Goal: Information Seeking & Learning: Learn about a topic

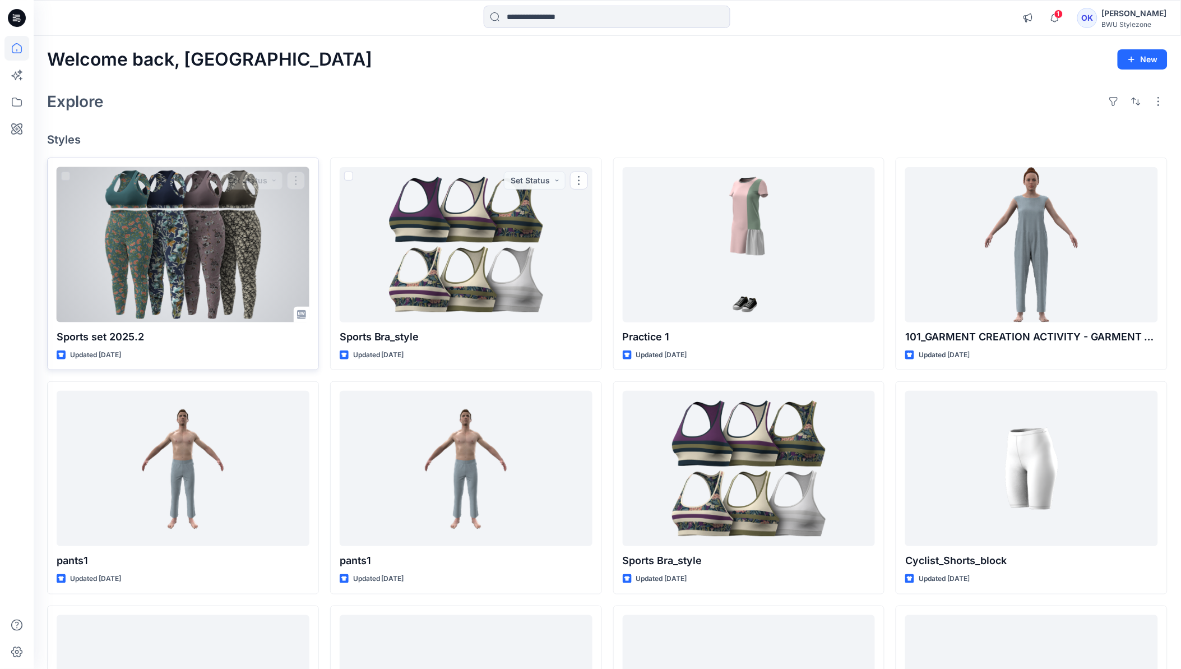
click at [256, 259] on div at bounding box center [183, 244] width 253 height 155
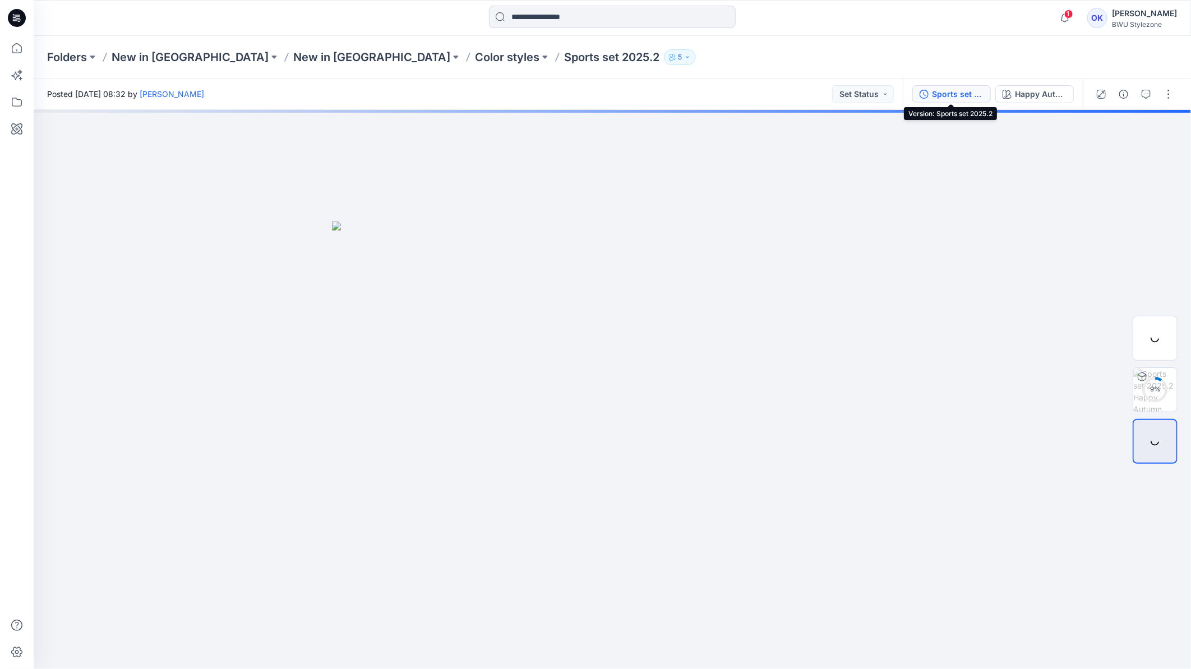
click at [943, 89] on div "Sports set 2025.2" at bounding box center [958, 94] width 52 height 12
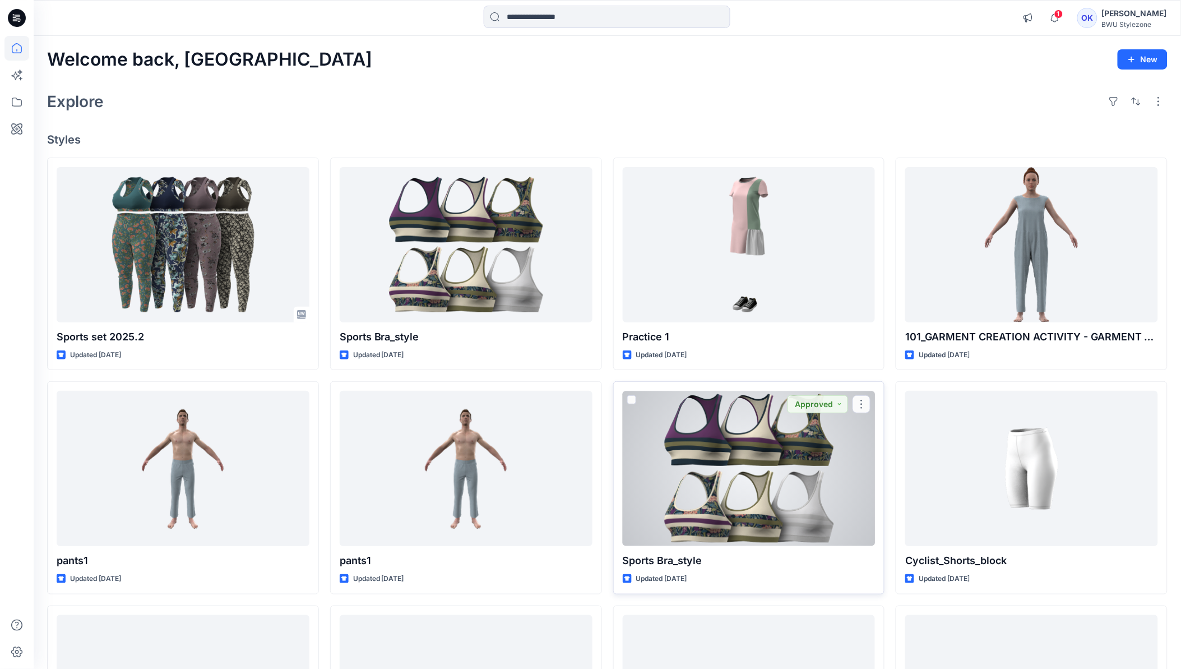
click at [696, 429] on div at bounding box center [749, 468] width 253 height 155
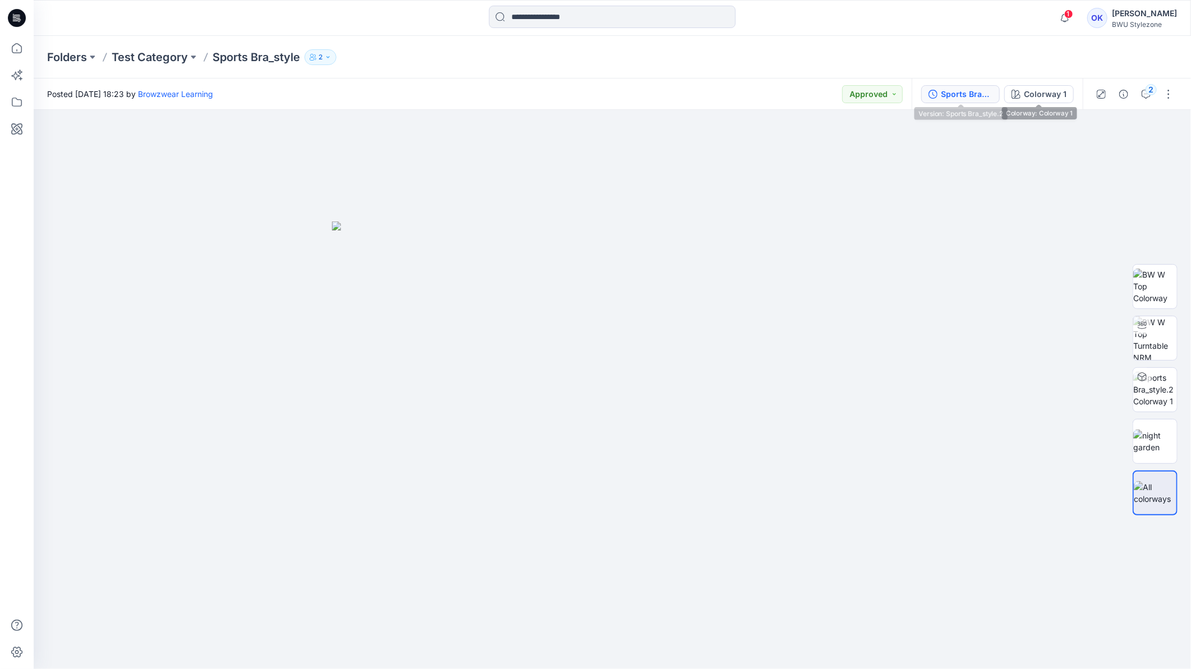
click at [981, 95] on div "Sports Bra_style.2" at bounding box center [967, 94] width 52 height 12
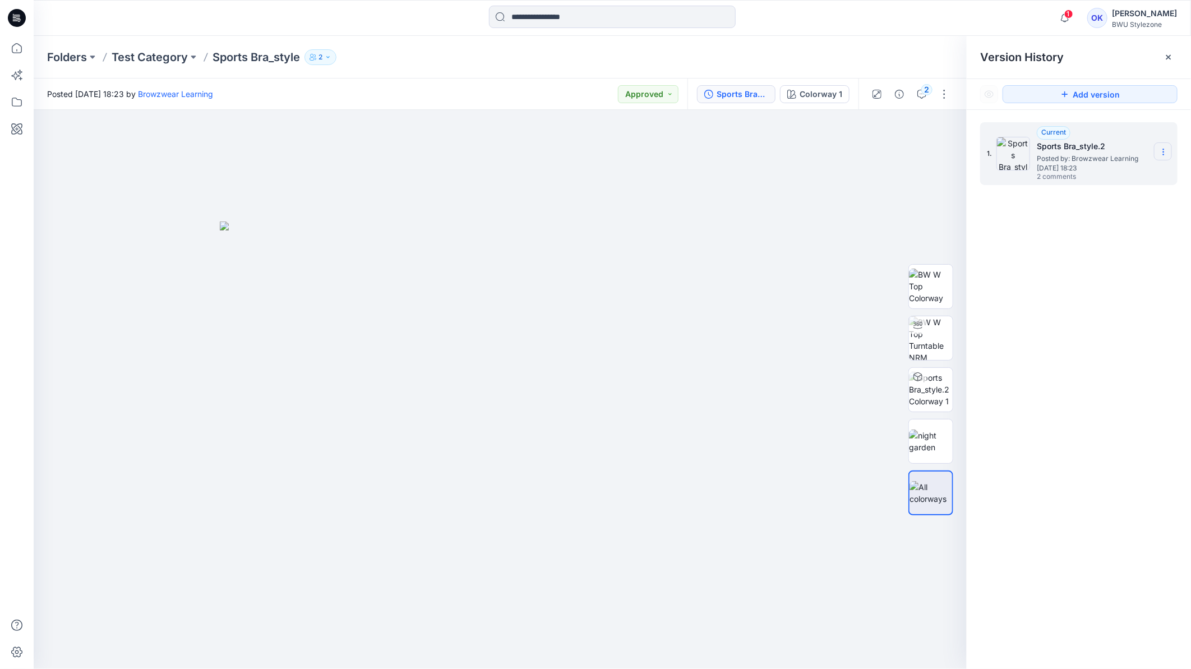
click at [1164, 154] on icon at bounding box center [1163, 151] width 9 height 9
click at [731, 96] on div "Sports Bra_style.2" at bounding box center [742, 94] width 52 height 12
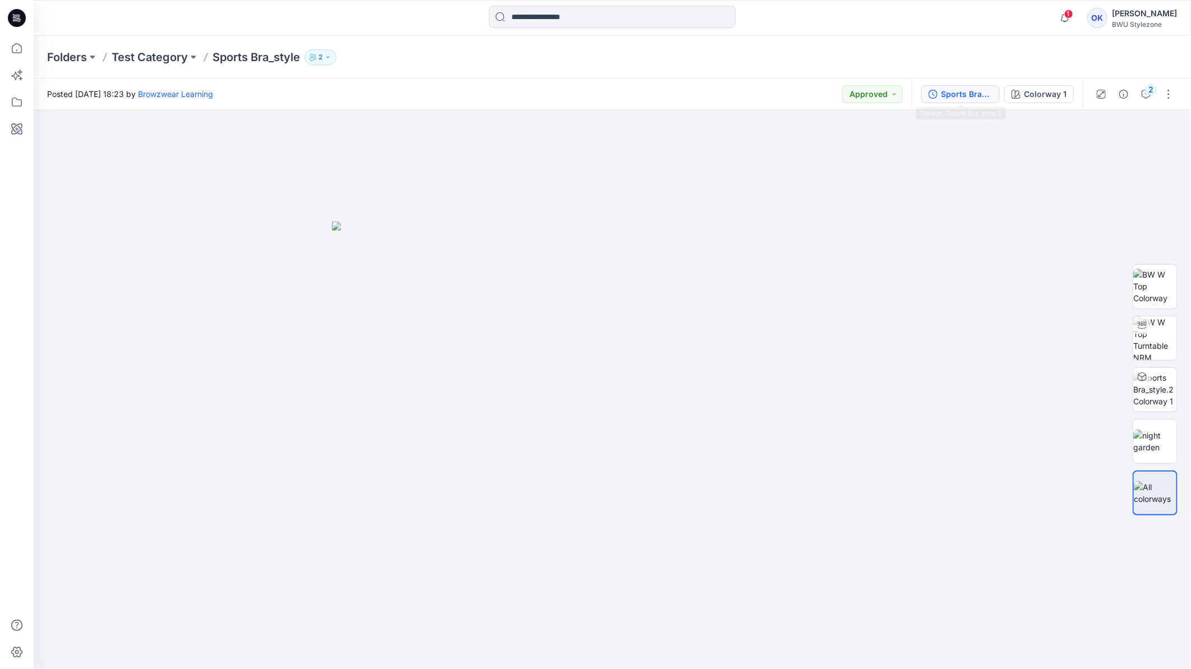
click at [931, 95] on icon "button" at bounding box center [932, 94] width 9 height 9
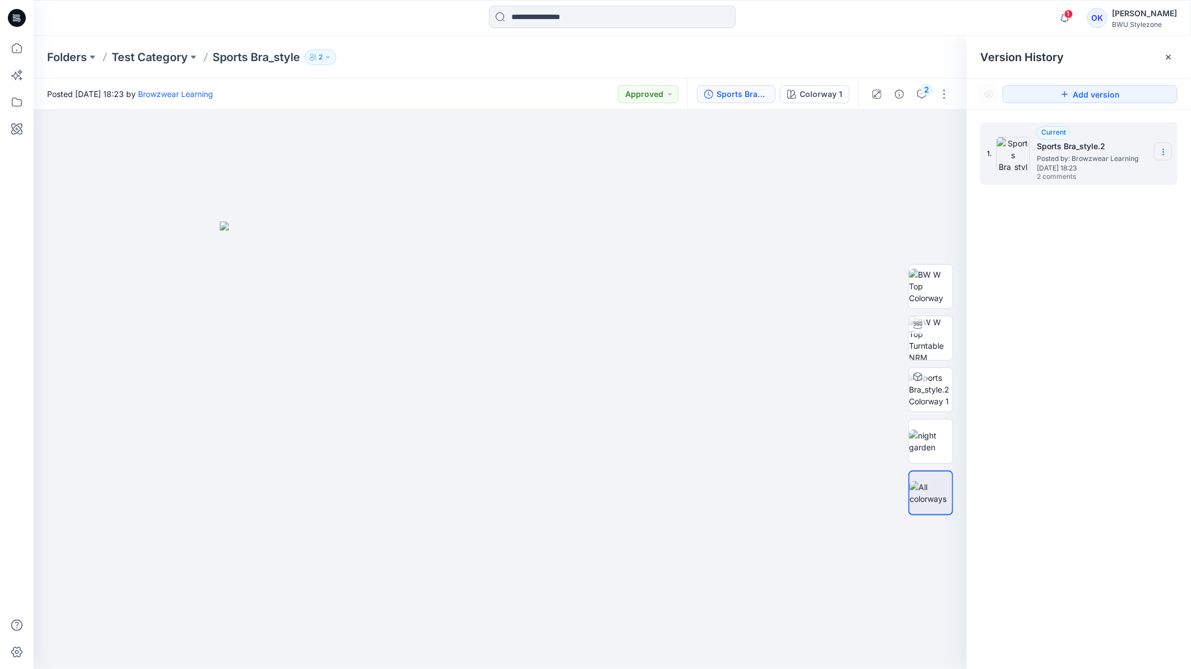
click at [1166, 151] on icon at bounding box center [1163, 151] width 9 height 9
click at [1015, 237] on div "1. Current Sports Bra_style.2 Posted by: Browzwear Learning [DATE] 18:23 2 comm…" at bounding box center [1078, 397] width 224 height 575
